Goal: Information Seeking & Learning: Learn about a topic

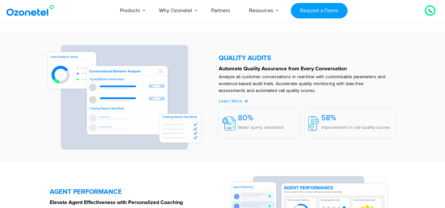
scroll to position [1122, 0]
click at [24, 12] on img at bounding box center [31, 11] width 53 height 12
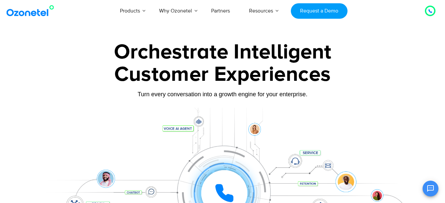
click at [430, 7] on div at bounding box center [430, 11] width 4 height 8
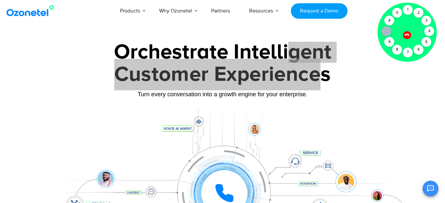
drag, startPoint x: 290, startPoint y: 56, endPoint x: 320, endPoint y: 66, distance: 31.2
click at [320, 66] on div "Orchestrate Intelligent Customer Experiences Turn every conversation into a gro…" at bounding box center [222, 151] width 411 height 218
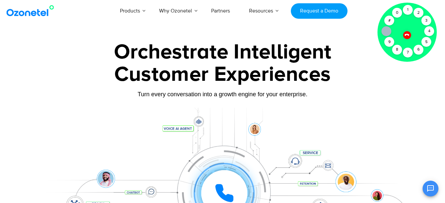
click at [360, 99] on div "Turn every conversation into a growth engine for your enterprise." at bounding box center [222, 99] width 411 height 4
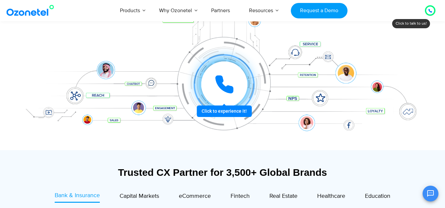
scroll to position [109, 0]
click at [225, 109] on div at bounding box center [223, 84] width 49 height 49
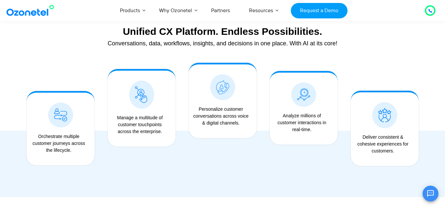
scroll to position [519, 0]
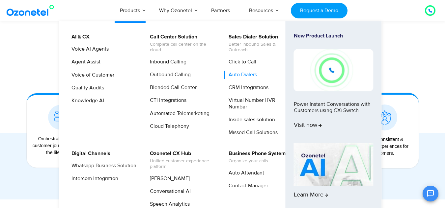
click at [239, 74] on link "Auto Dialers" at bounding box center [241, 75] width 34 height 8
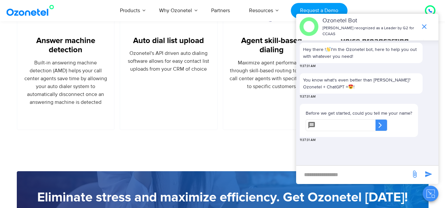
scroll to position [597, 0]
